Goal: Task Accomplishment & Management: Complete application form

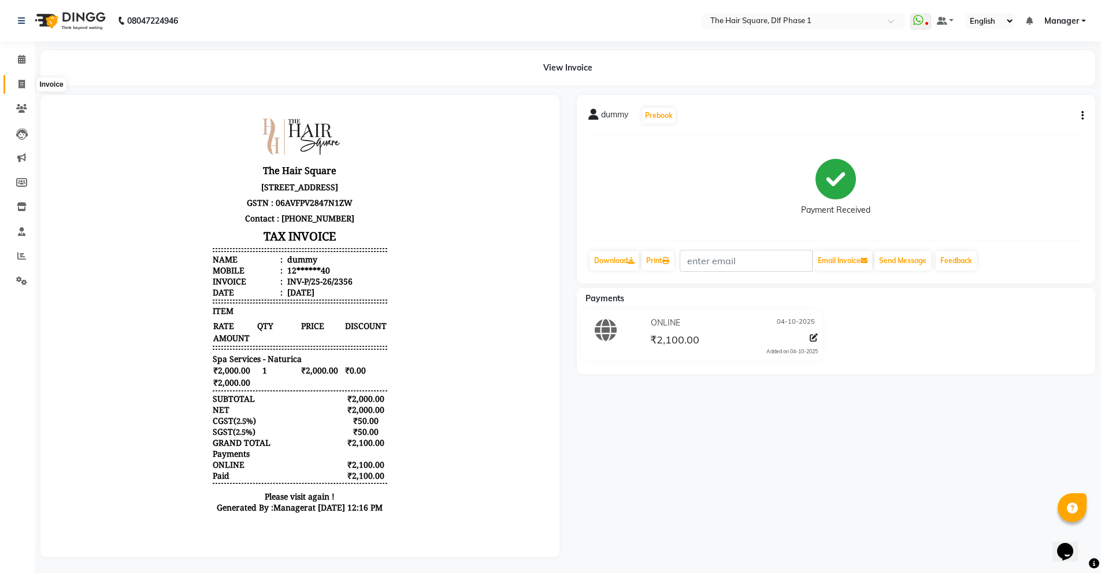
click at [28, 85] on span at bounding box center [22, 84] width 20 height 13
select select "5766"
select select "service"
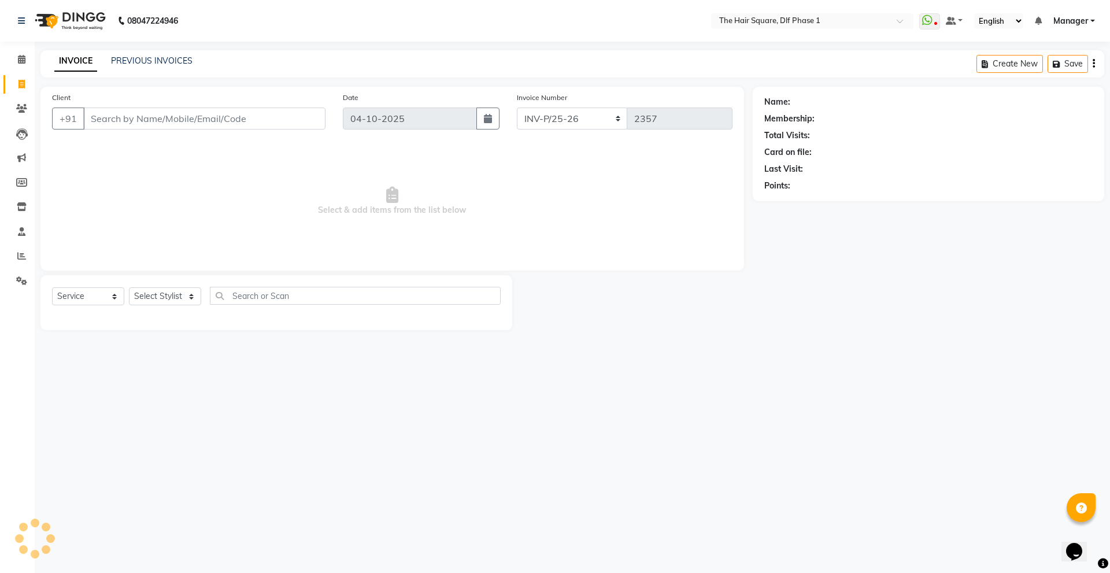
click at [194, 112] on input "Client" at bounding box center [204, 119] width 242 height 22
click at [157, 291] on select "Select Stylist [PERSON_NAME] AMIT [PERSON_NAME] [PERSON_NAME] [PERSON_NAME] Man…" at bounding box center [165, 296] width 72 height 18
select select "52021"
click at [129, 287] on select "Select Stylist [PERSON_NAME] AMIT [PERSON_NAME] [PERSON_NAME] [PERSON_NAME] Man…" at bounding box center [165, 296] width 72 height 18
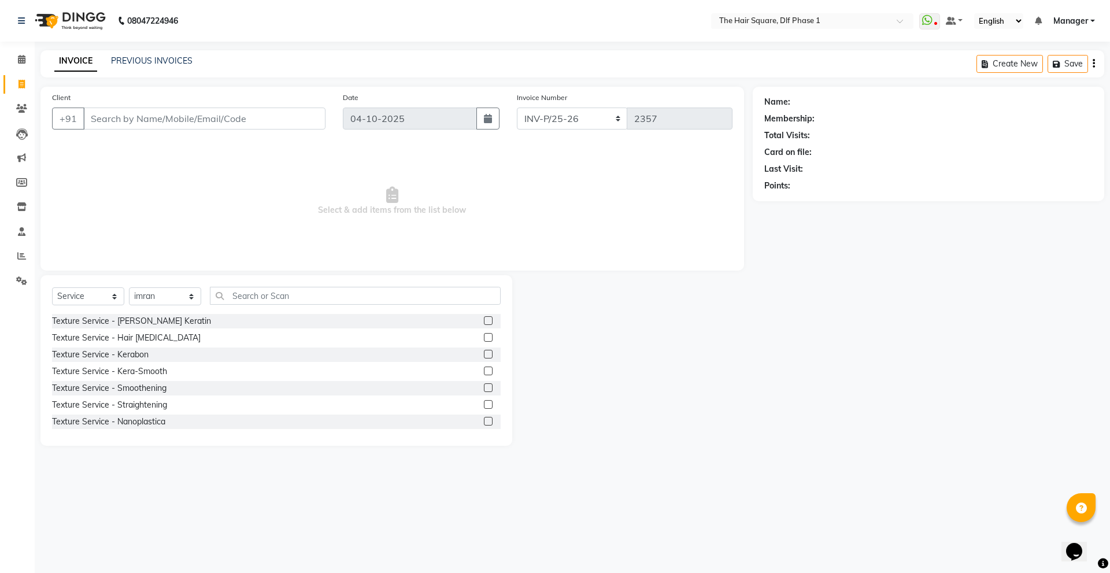
click at [277, 284] on div "Select Service Product Membership Package Voucher Prepaid Gift Card Select Styl…" at bounding box center [276, 360] width 472 height 171
click at [277, 303] on input "text" at bounding box center [355, 296] width 291 height 18
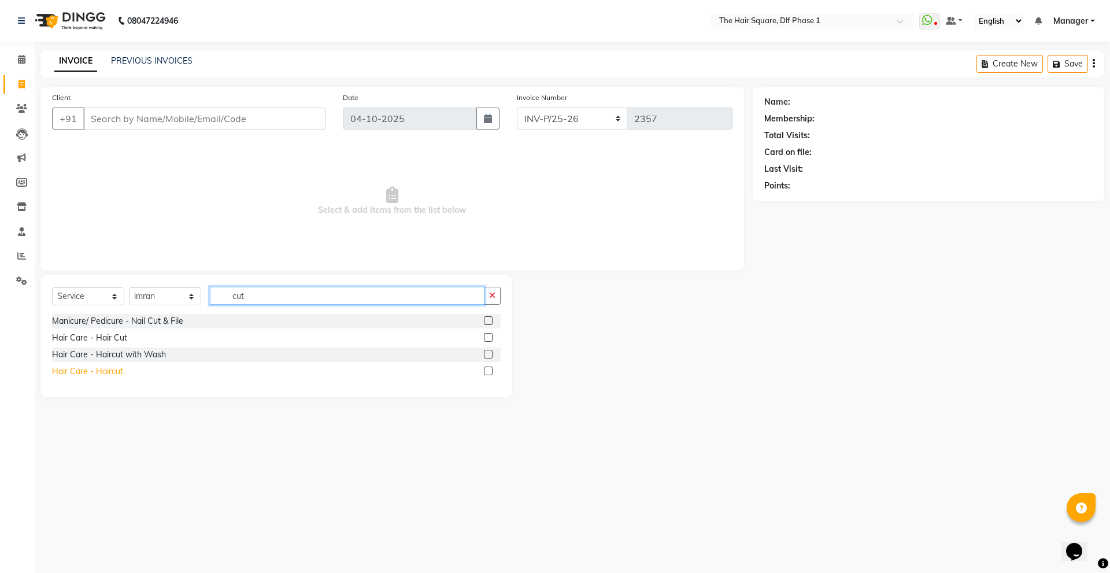
type input "cut"
click at [90, 375] on div "Hair Care - Haircut" at bounding box center [87, 371] width 71 height 12
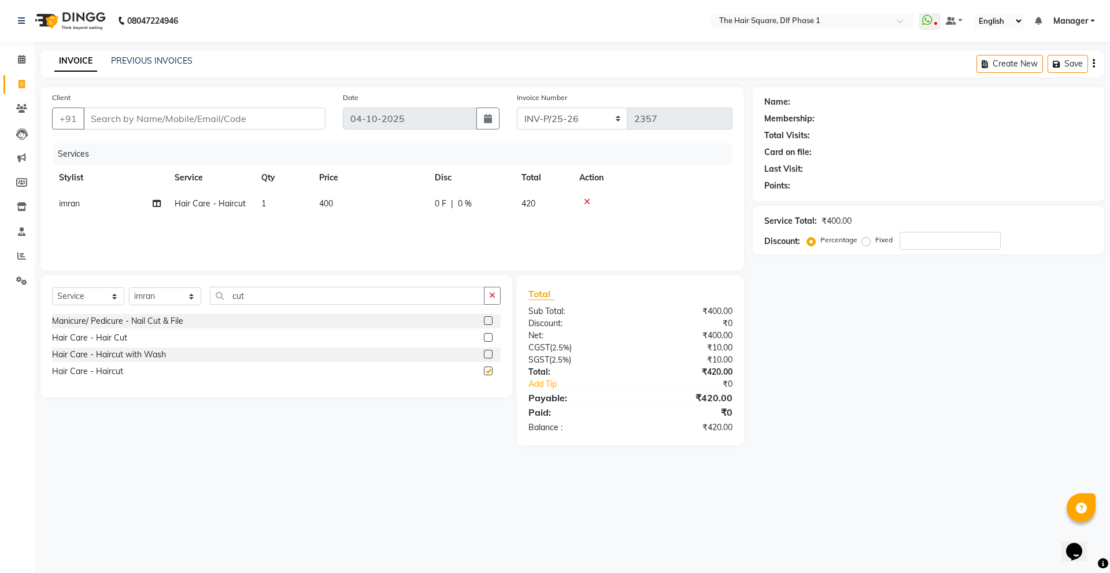
checkbox input "false"
drag, startPoint x: 280, startPoint y: 298, endPoint x: 158, endPoint y: 302, distance: 122.0
click at [158, 302] on div "Select Service Product Membership Package Voucher Prepaid Gift Card Select Styl…" at bounding box center [276, 300] width 449 height 27
click at [78, 296] on select "Select Service Product Membership Package Voucher Prepaid Gift Card" at bounding box center [88, 296] width 72 height 18
select select "product"
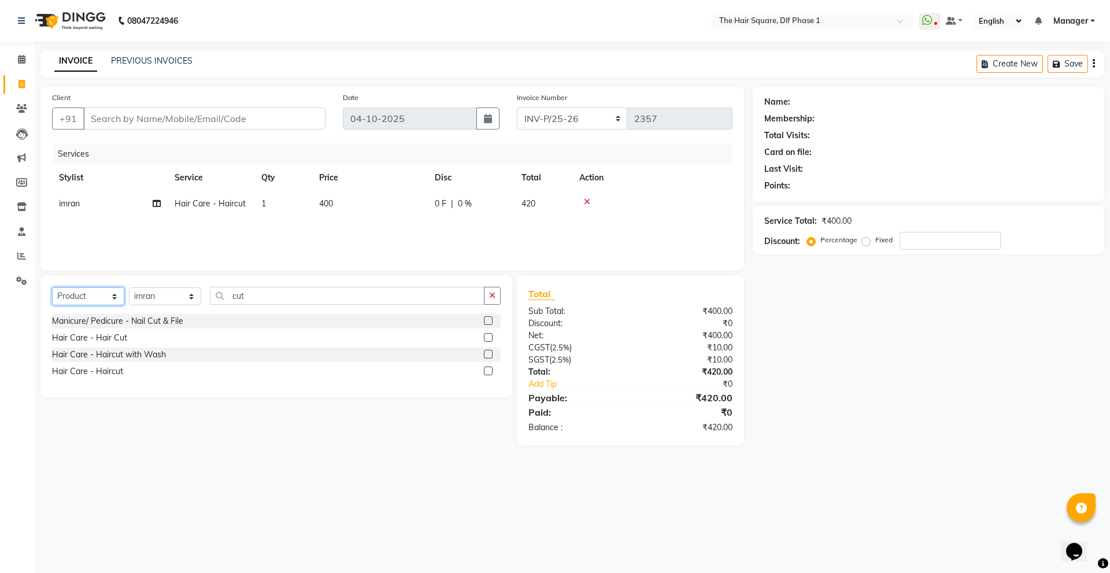
click at [52, 287] on select "Select Service Product Membership Package Voucher Prepaid Gift Card" at bounding box center [88, 296] width 72 height 18
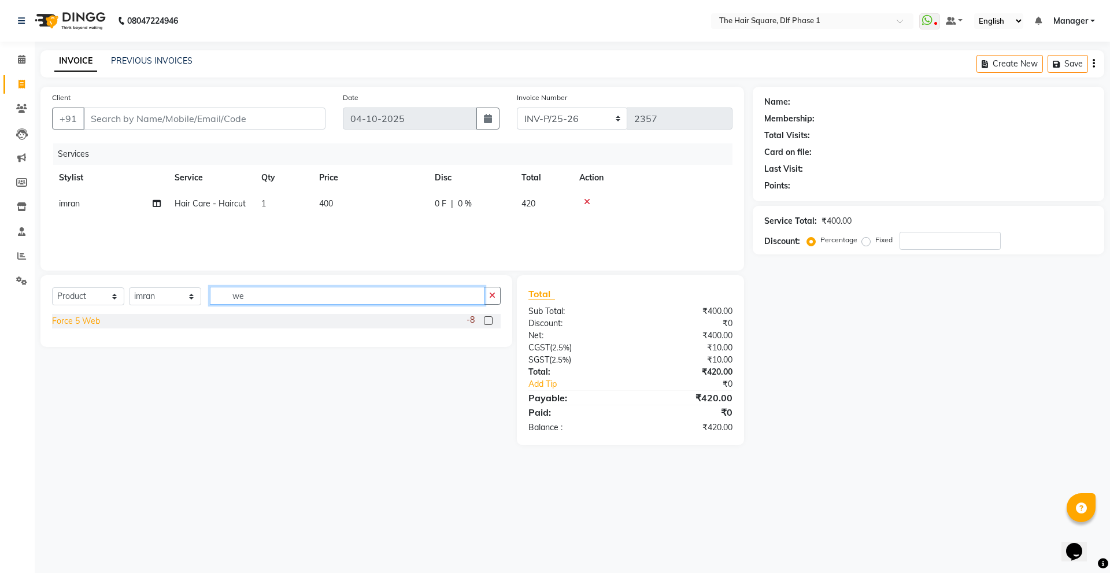
type input "we"
click at [72, 318] on div "Force 5 Web" at bounding box center [76, 321] width 48 height 12
checkbox input "false"
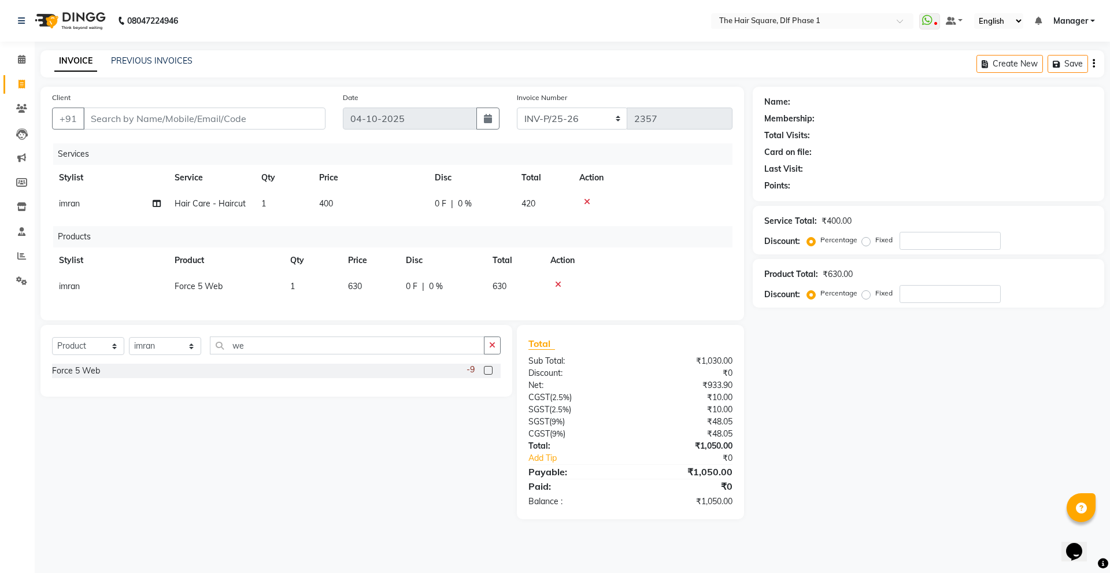
click at [373, 292] on td "630" at bounding box center [370, 286] width 58 height 26
select select "52021"
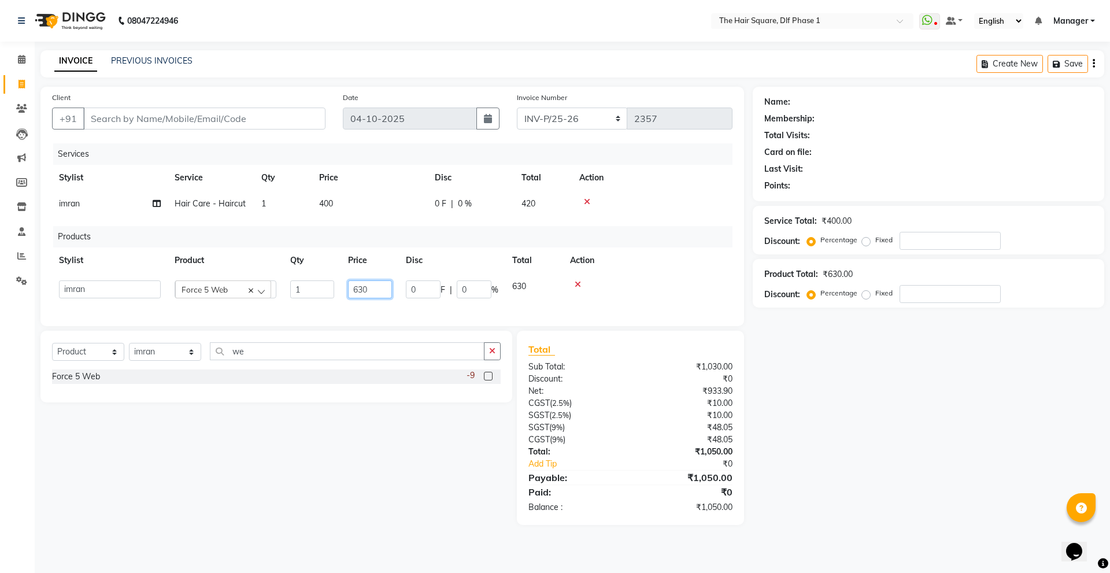
drag, startPoint x: 381, startPoint y: 291, endPoint x: 343, endPoint y: 294, distance: 38.8
click at [343, 294] on td "630" at bounding box center [370, 289] width 58 height 32
type input "800"
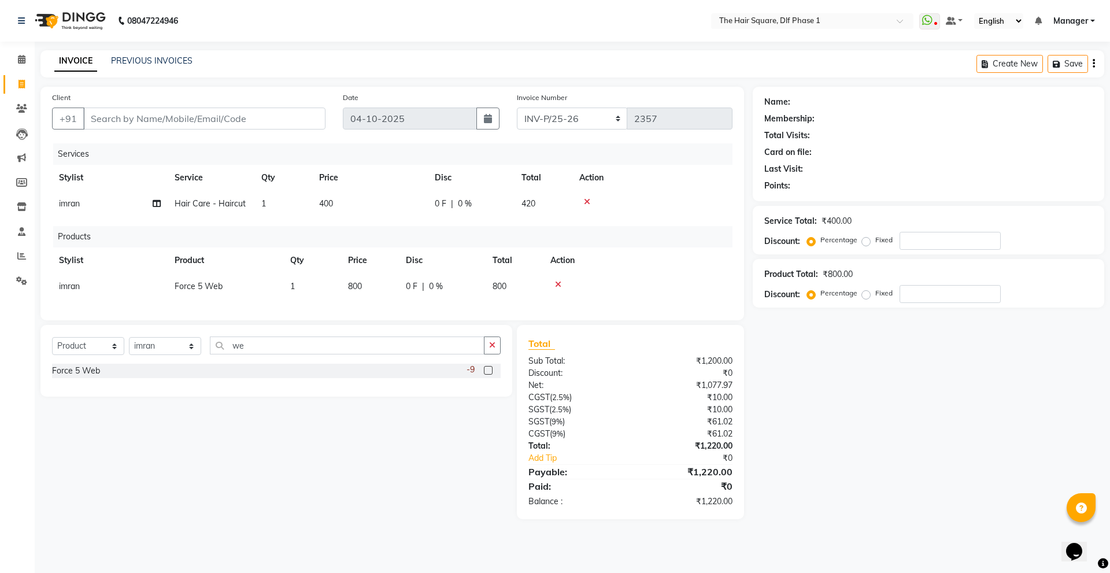
click at [384, 224] on div "Services Stylist Service Qty Price Disc Total Action imran Hair Care - Haircut …" at bounding box center [392, 225] width 680 height 165
click at [169, 125] on input "Client" at bounding box center [204, 119] width 242 height 22
type input "9"
type input "0"
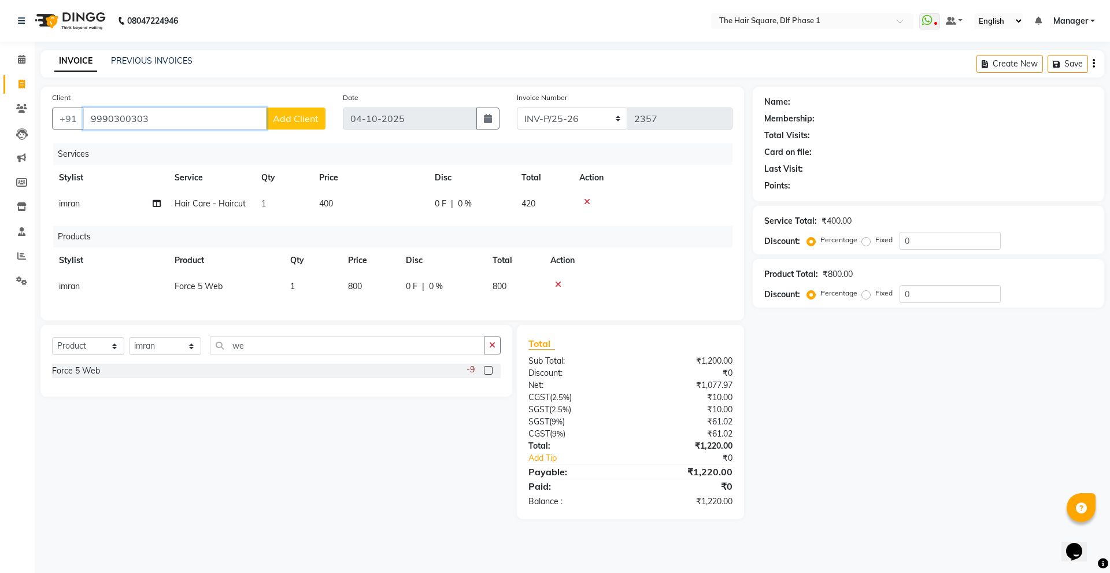
type input "9990300303"
click at [277, 115] on span "Add Client" at bounding box center [296, 119] width 46 height 12
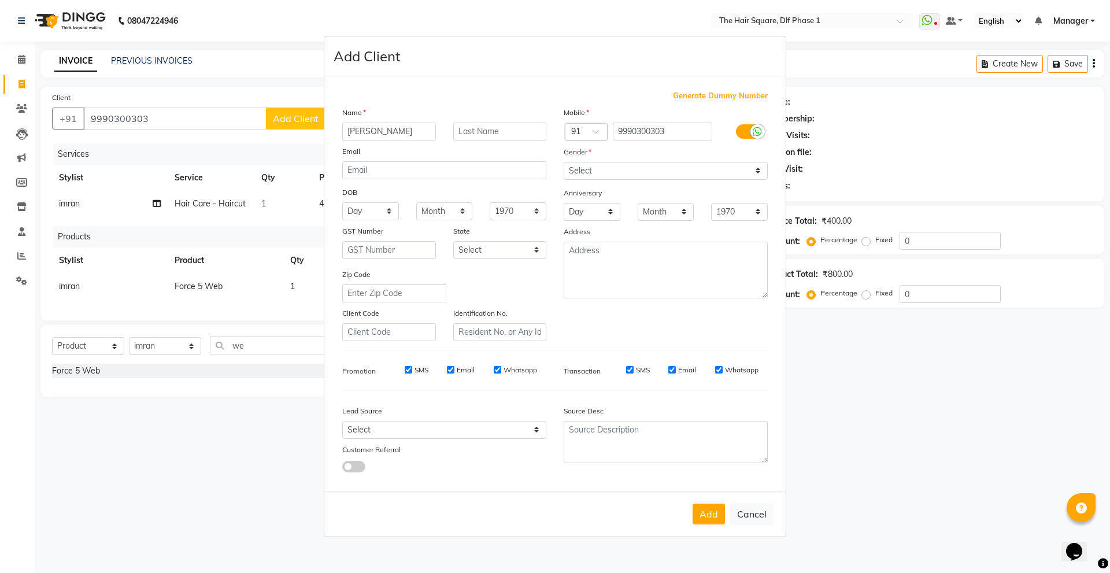
click at [358, 123] on input "[PERSON_NAME]" at bounding box center [389, 132] width 94 height 18
type input "[PERSON_NAME]"
click at [602, 179] on select "Select [DEMOGRAPHIC_DATA] [DEMOGRAPHIC_DATA] Other Prefer Not To Say" at bounding box center [666, 171] width 204 height 18
select select "[DEMOGRAPHIC_DATA]"
click at [564, 162] on select "Select [DEMOGRAPHIC_DATA] [DEMOGRAPHIC_DATA] Other Prefer Not To Say" at bounding box center [666, 171] width 204 height 18
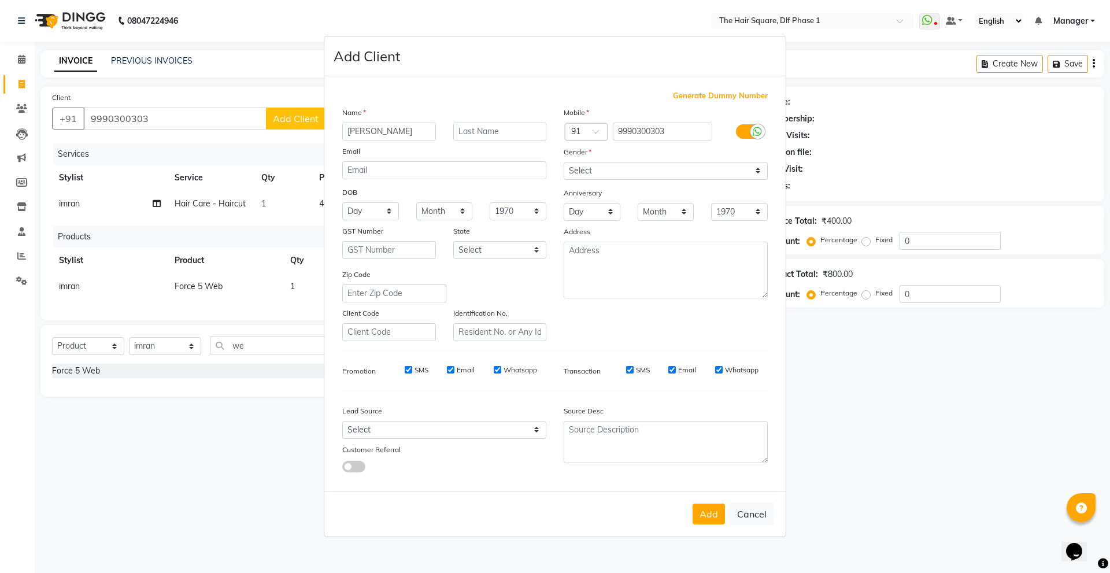
click at [709, 518] on button "Add" at bounding box center [708, 513] width 32 height 21
type input "99******03"
select select
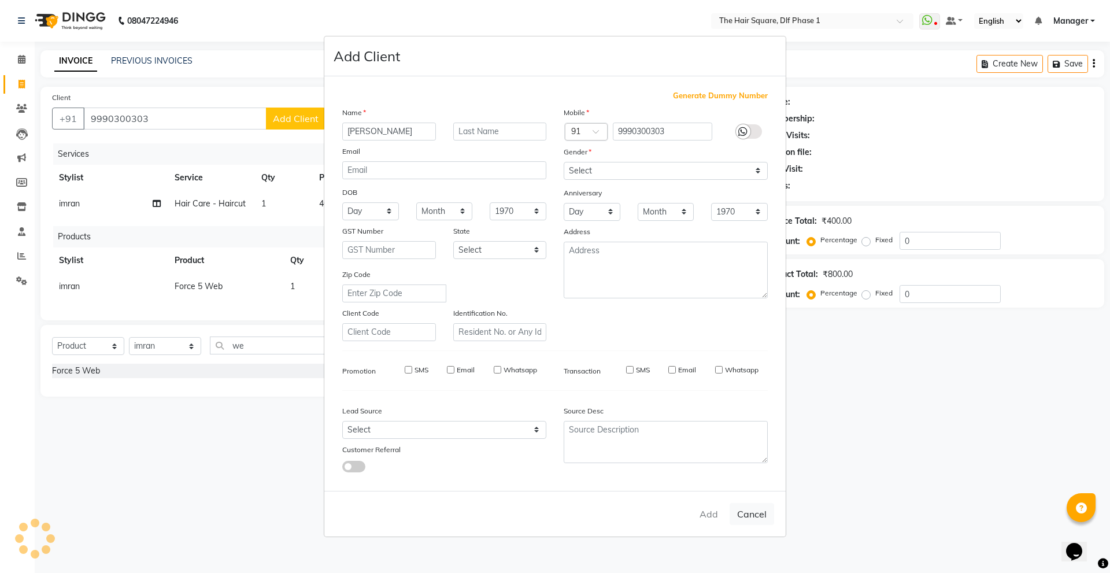
select select
checkbox input "false"
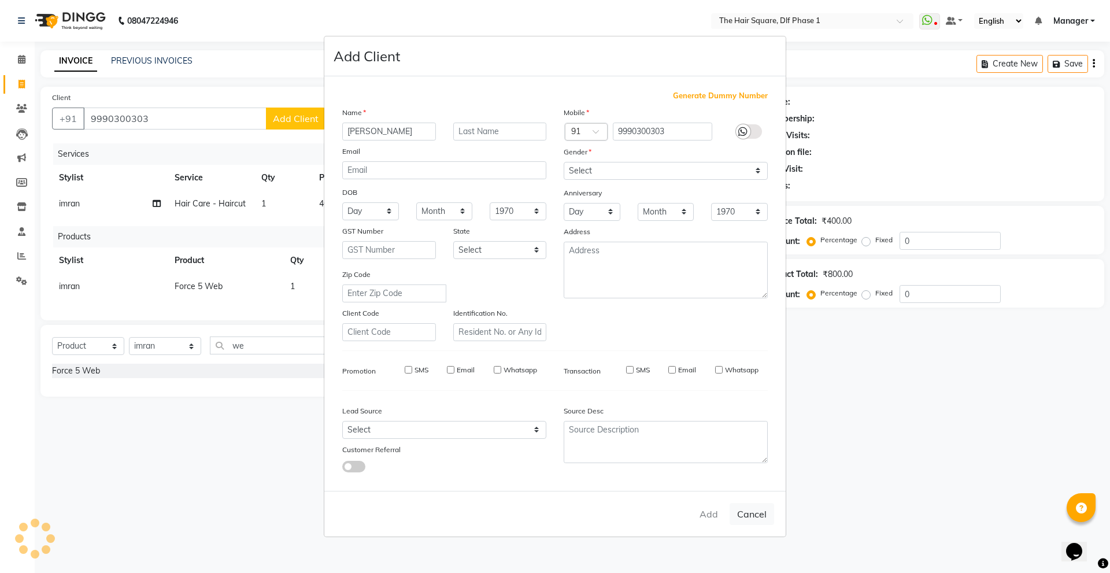
checkbox input "false"
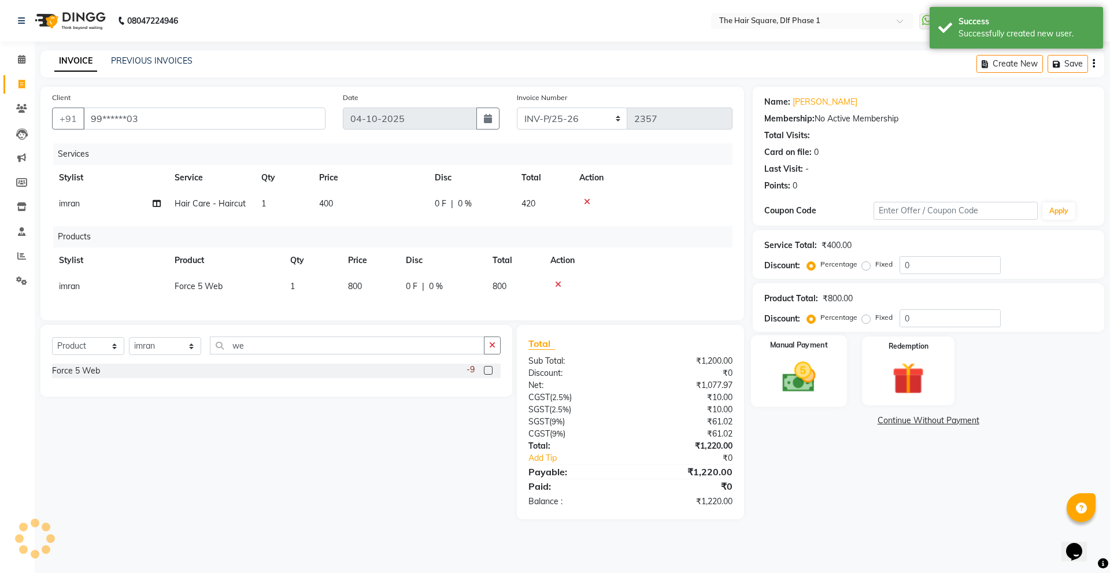
drag, startPoint x: 803, startPoint y: 363, endPoint x: 794, endPoint y: 364, distance: 9.8
click at [803, 364] on img at bounding box center [799, 377] width 54 height 38
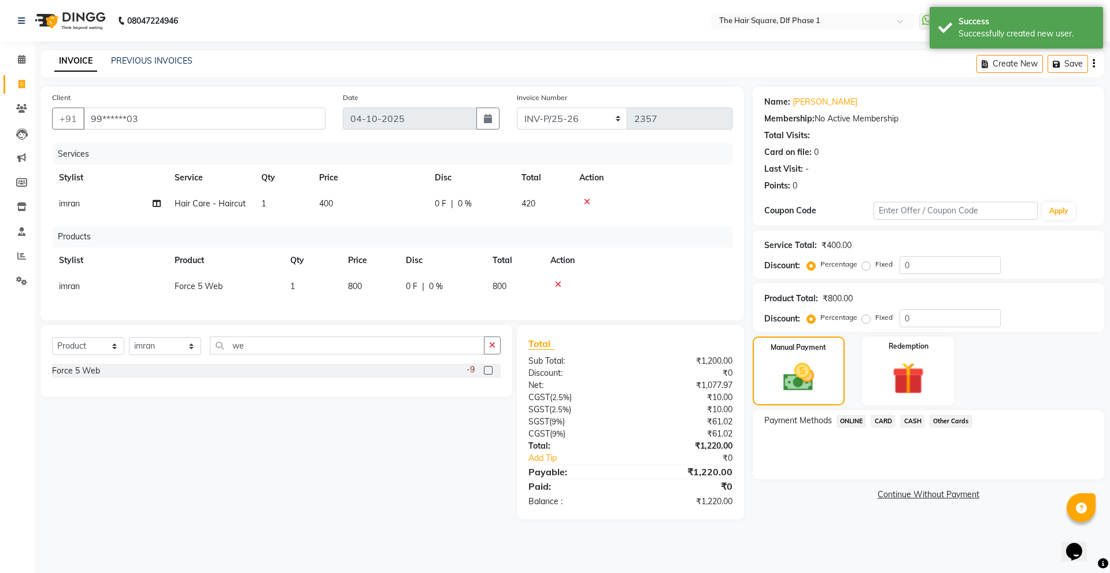
click at [850, 422] on span "ONLINE" at bounding box center [851, 420] width 30 height 13
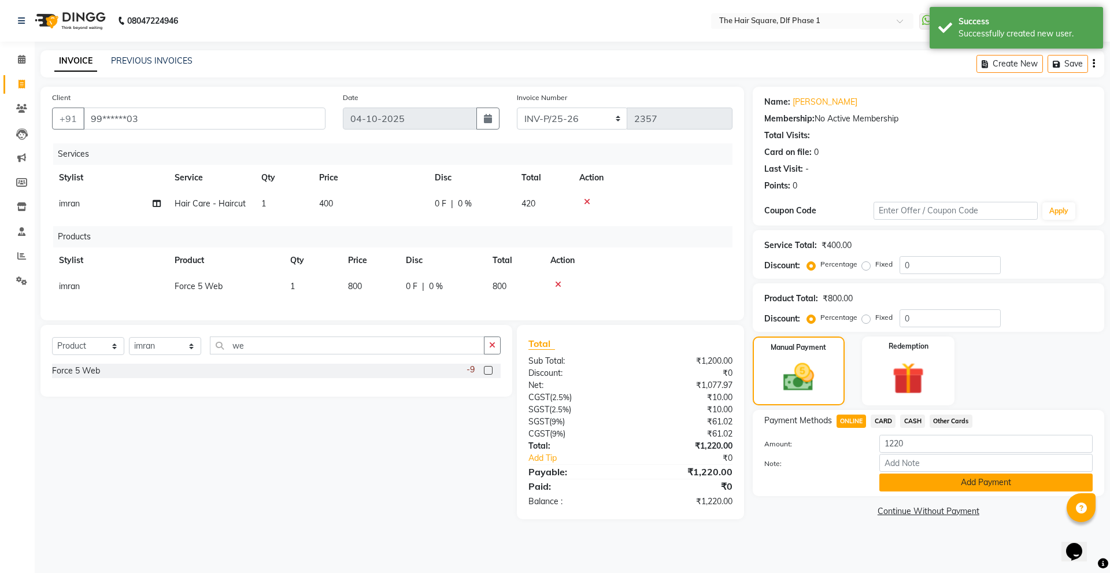
click at [910, 481] on button "Add Payment" at bounding box center [985, 482] width 213 height 18
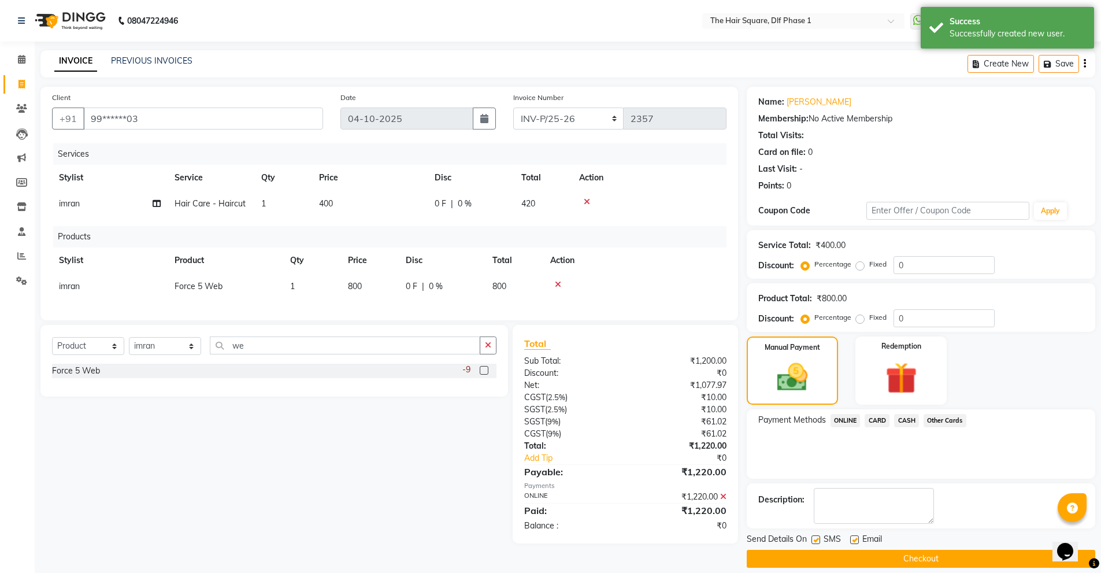
click at [846, 552] on button "Checkout" at bounding box center [921, 559] width 349 height 18
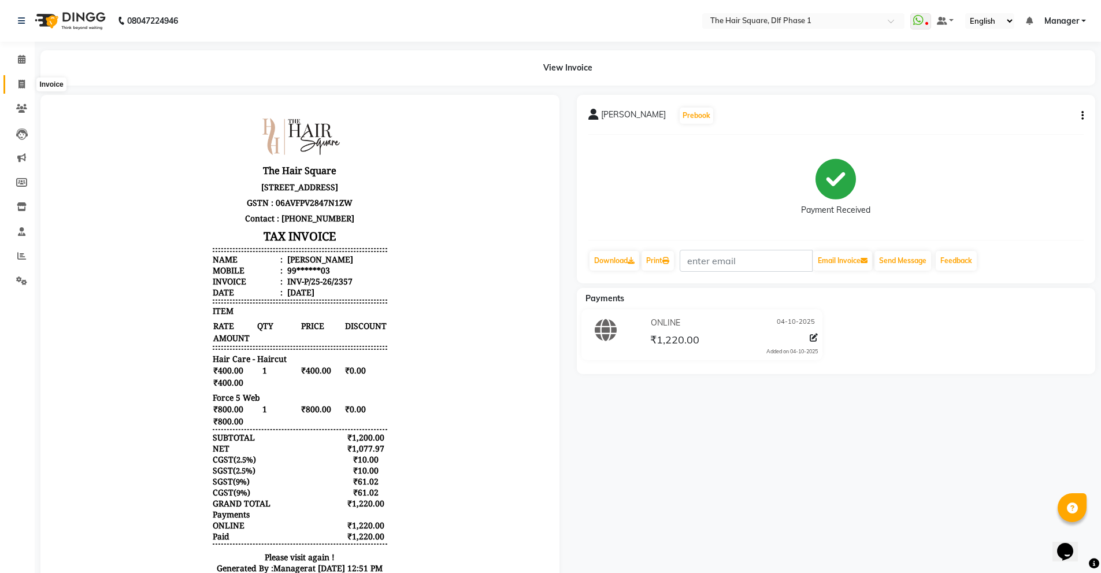
click at [20, 87] on icon at bounding box center [21, 84] width 6 height 9
select select "service"
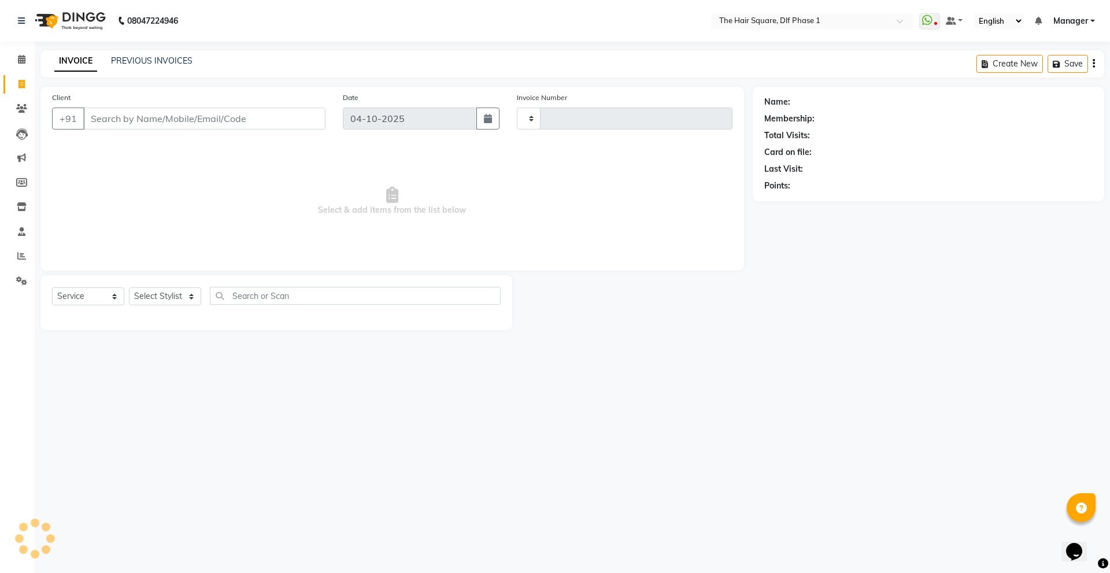
type input "2358"
select select "5766"
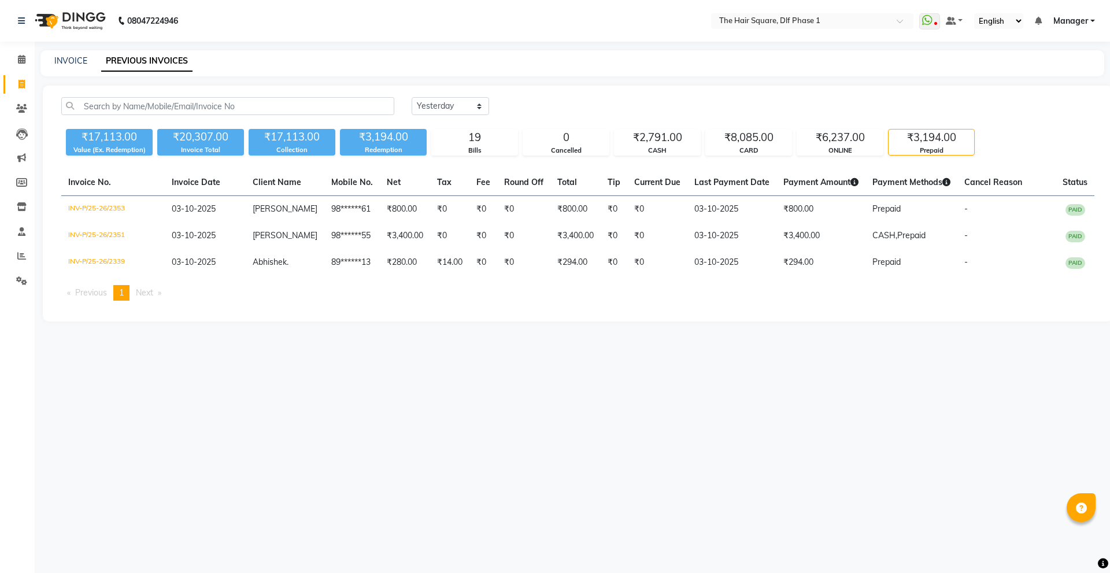
select select "yesterday"
click at [65, 65] on link "INVOICE" at bounding box center [70, 60] width 33 height 10
select select "5766"
select select "service"
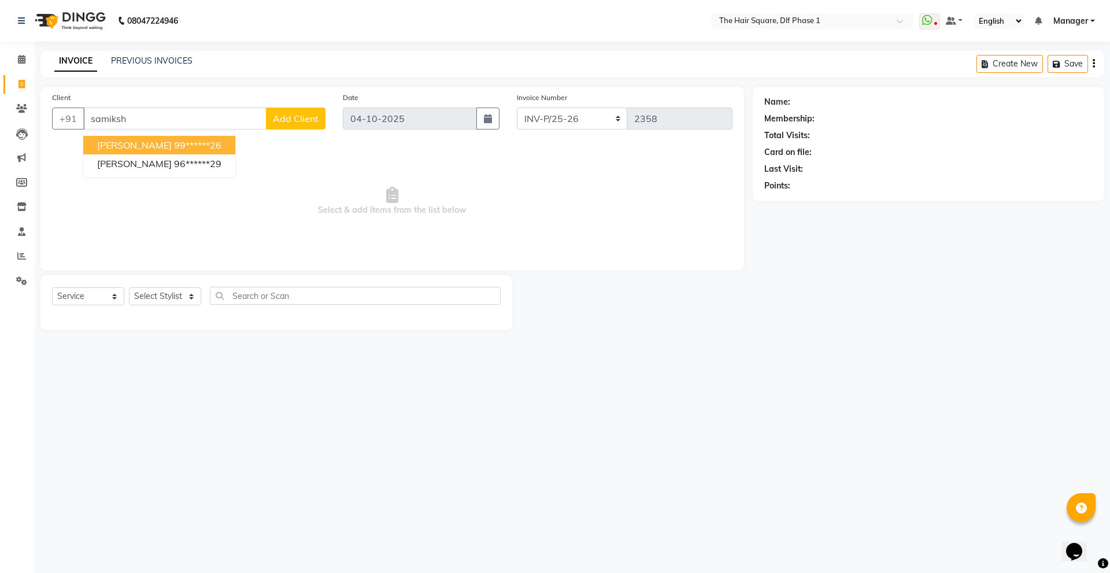
click at [172, 145] on span "Samiksha Bhattacharya" at bounding box center [134, 145] width 75 height 12
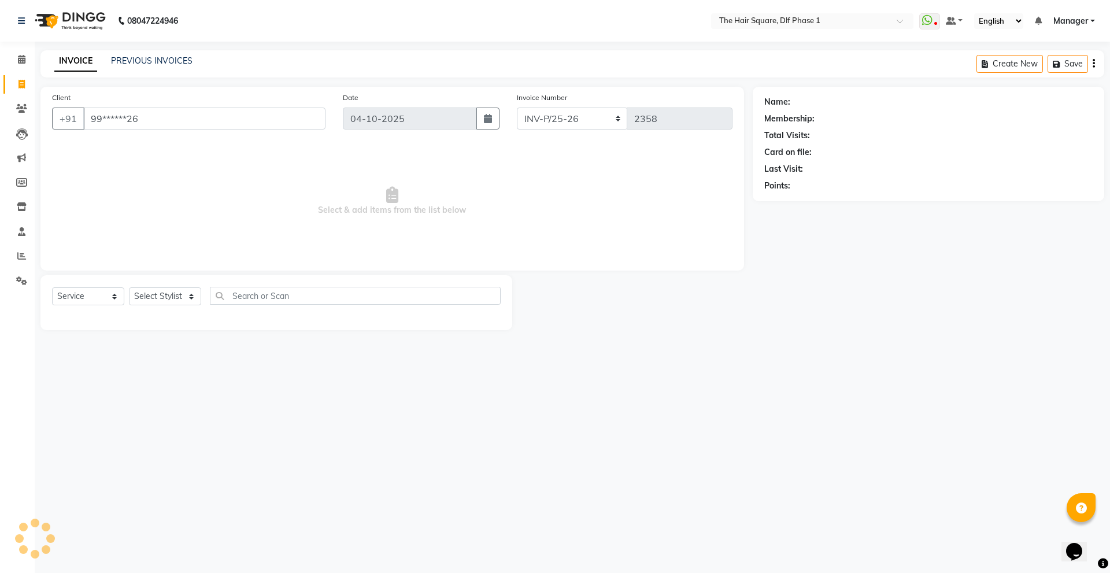
type input "99******26"
click at [797, 201] on icon "button" at bounding box center [796, 202] width 8 height 8
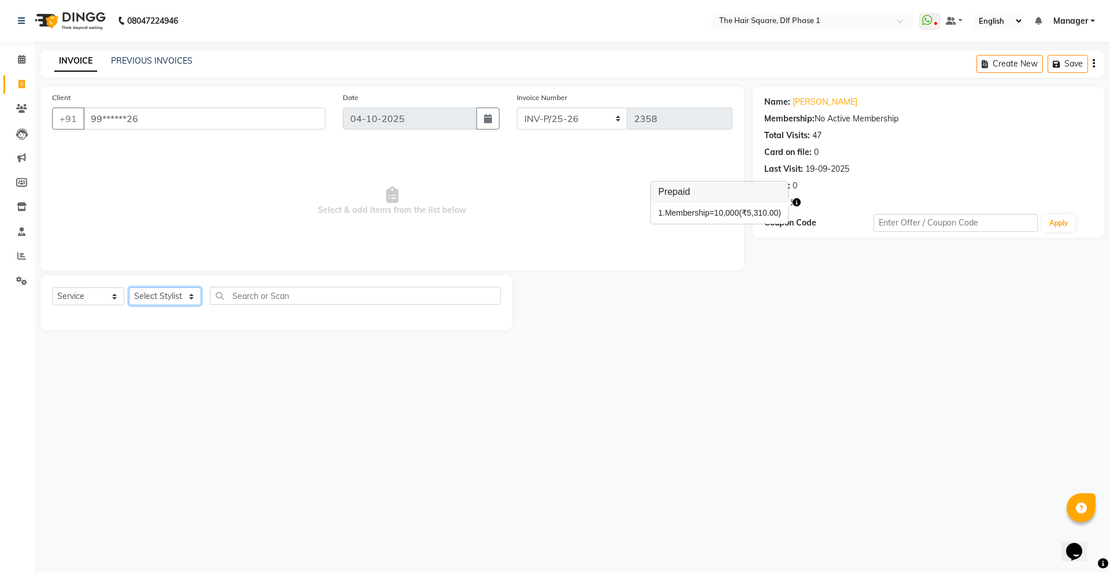
click at [191, 298] on select "Select Stylist [PERSON_NAME] AMIT [PERSON_NAME] [PERSON_NAME] [PERSON_NAME] Man…" at bounding box center [165, 296] width 72 height 18
select select "39560"
click at [129, 287] on select "Select Stylist [PERSON_NAME] AMIT [PERSON_NAME] [PERSON_NAME] [PERSON_NAME] Man…" at bounding box center [165, 296] width 72 height 18
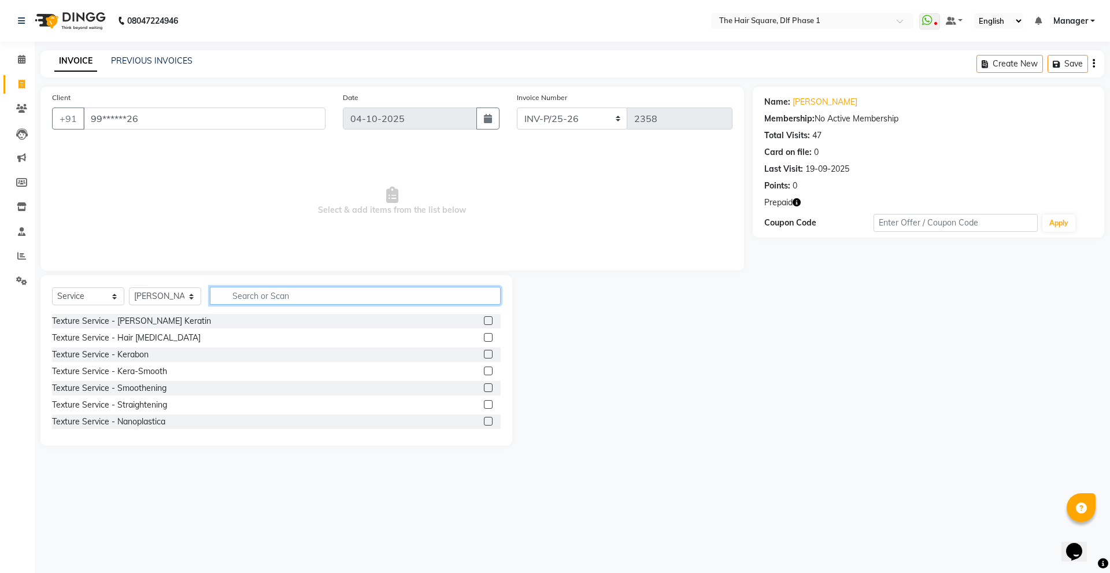
click at [271, 296] on input "text" at bounding box center [355, 296] width 291 height 18
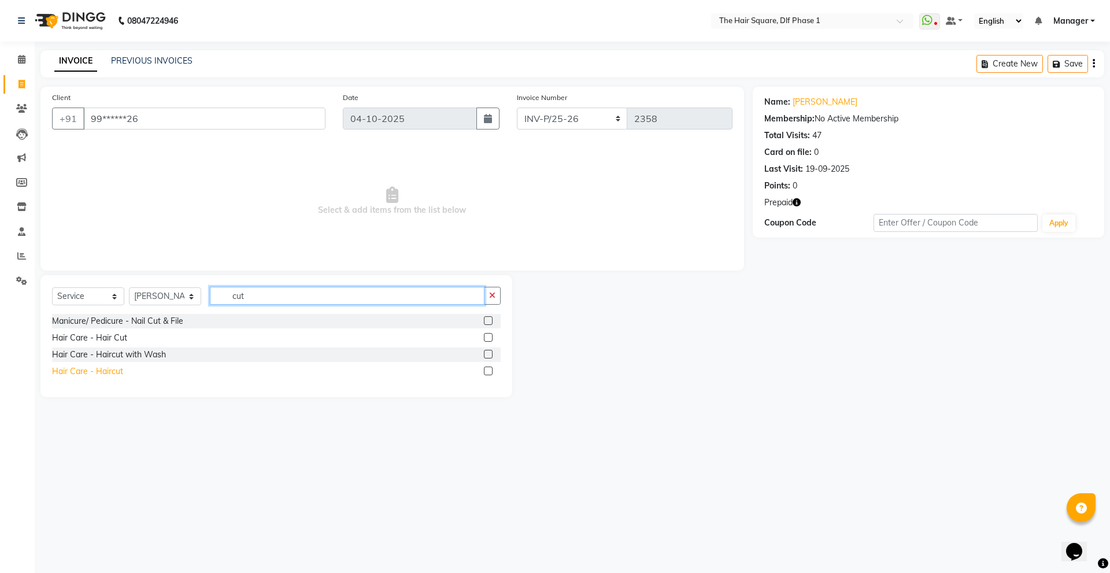
type input "cut"
click at [113, 366] on div "Hair Care - Haircut" at bounding box center [87, 371] width 71 height 12
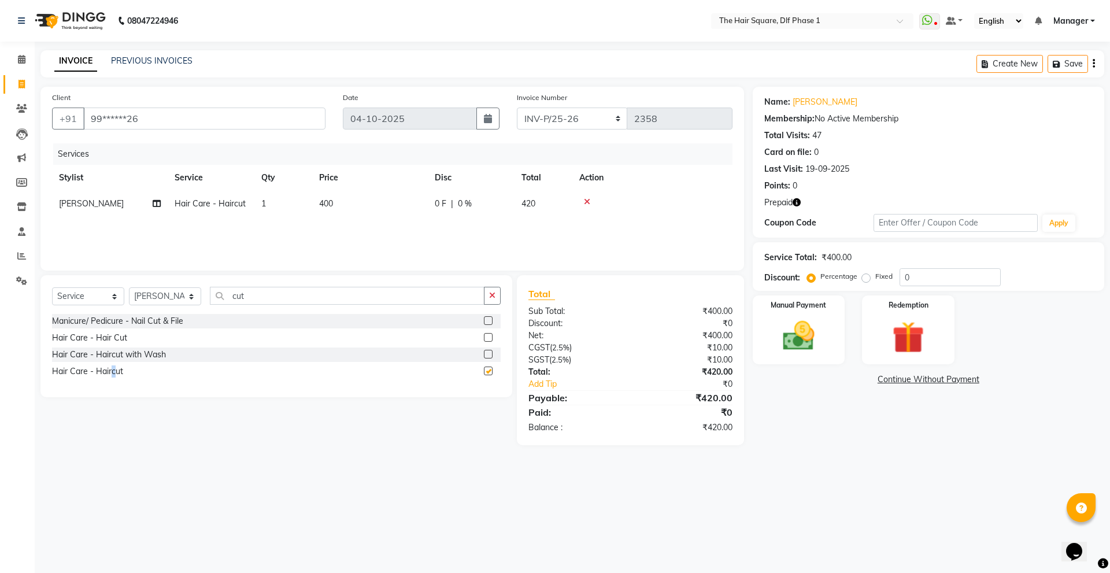
checkbox input "false"
click at [913, 358] on div "Redemption" at bounding box center [908, 329] width 96 height 71
click at [862, 377] on span "Prepaid 1" at bounding box center [855, 380] width 38 height 13
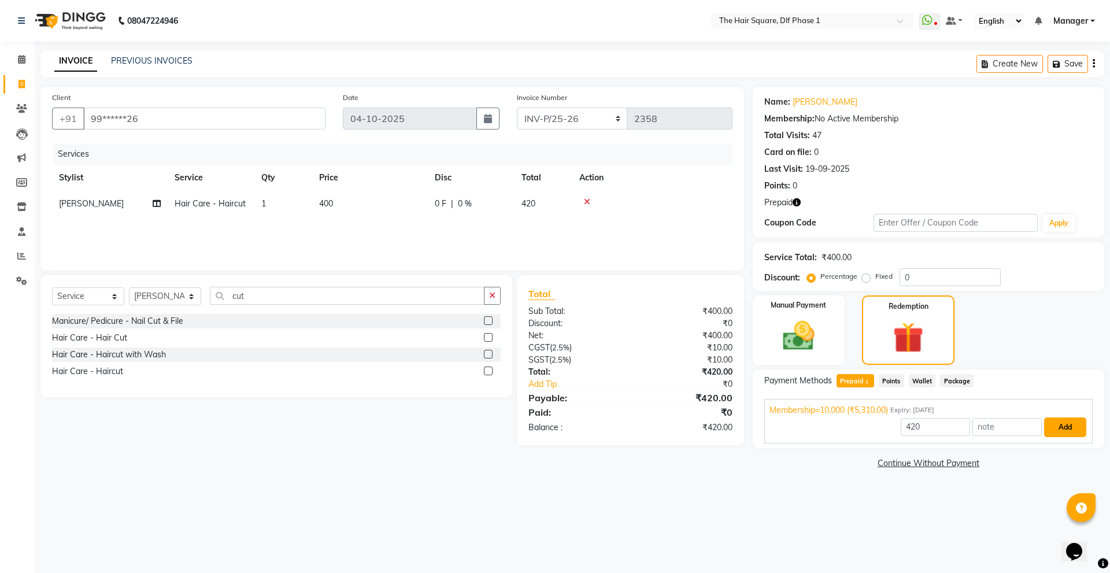
click at [1070, 425] on button "Add" at bounding box center [1065, 427] width 42 height 20
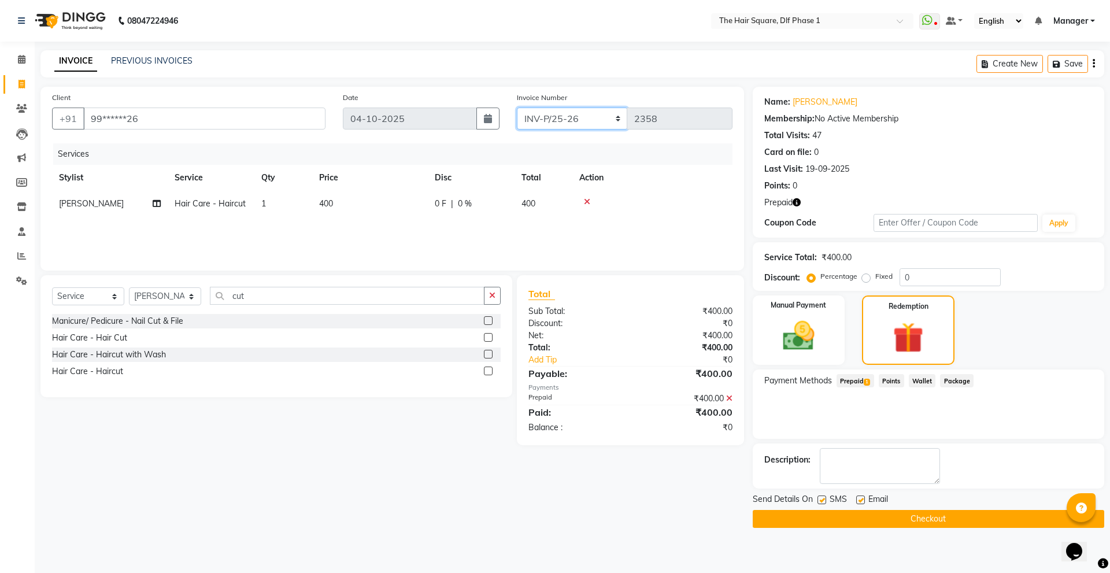
drag, startPoint x: 576, startPoint y: 121, endPoint x: 576, endPoint y: 128, distance: 7.5
click at [576, 121] on select "INV-P-MEMB/25-26 INV-P/25-26" at bounding box center [572, 119] width 111 height 22
select select "5959"
click at [517, 108] on select "INV-P-MEMB/25-26 INV-P/25-26" at bounding box center [572, 119] width 111 height 22
type input "0217"
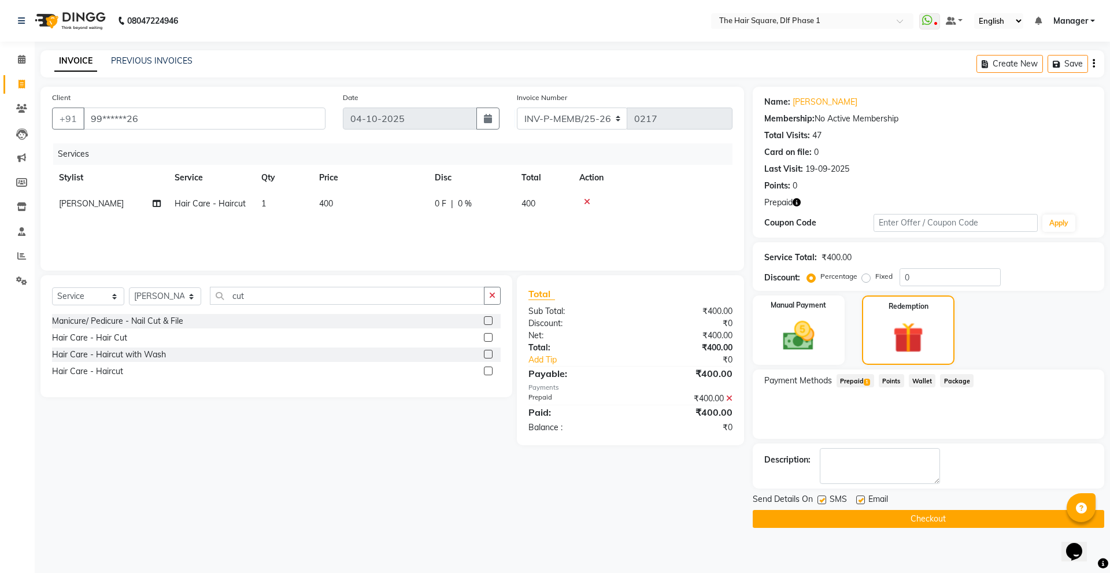
click at [868, 517] on button "Checkout" at bounding box center [928, 519] width 351 height 18
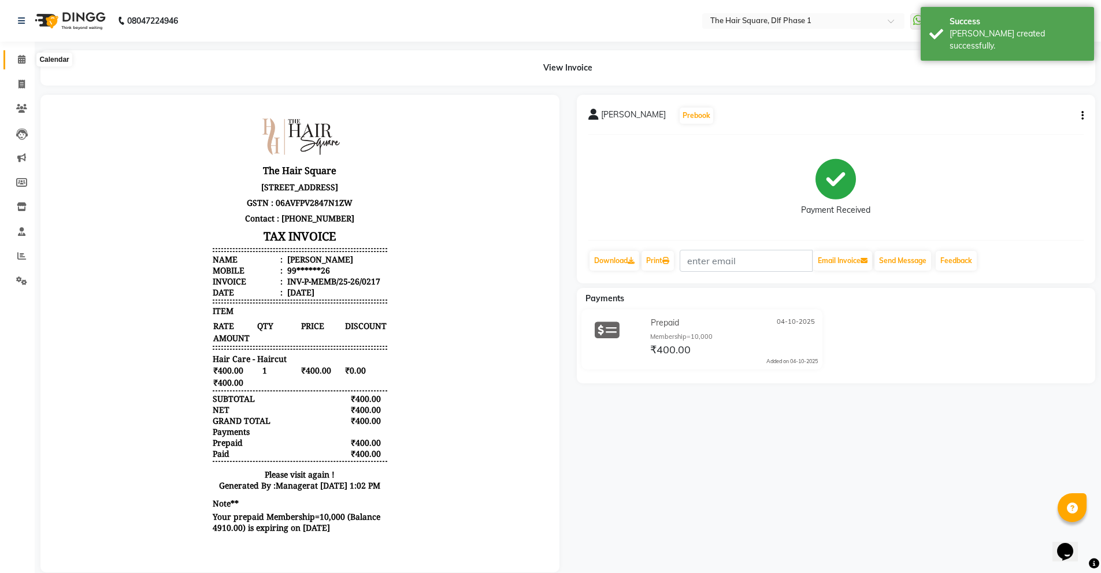
click at [21, 57] on icon at bounding box center [22, 59] width 8 height 9
